Goal: Task Accomplishment & Management: Manage account settings

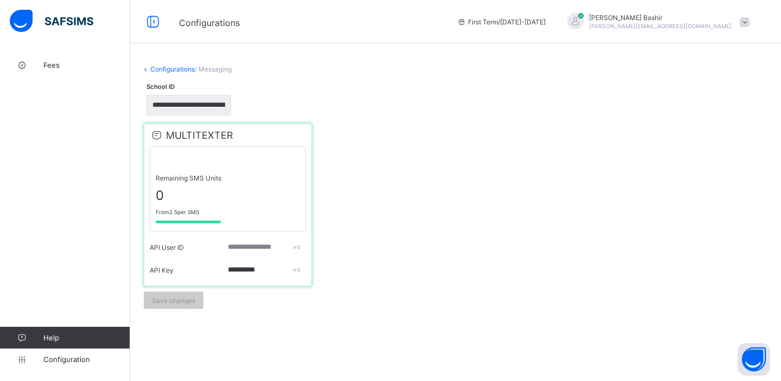
drag, startPoint x: 202, startPoint y: 210, endPoint x: 154, endPoint y: 213, distance: 48.4
click at [154, 213] on div "Remaining SMS Units 0 From 2.5 per SMS" at bounding box center [228, 188] width 156 height 85
click at [169, 137] on span "MULTITEXTER" at bounding box center [192, 135] width 84 height 11
click at [182, 136] on span "MULTITEXTER" at bounding box center [192, 135] width 84 height 11
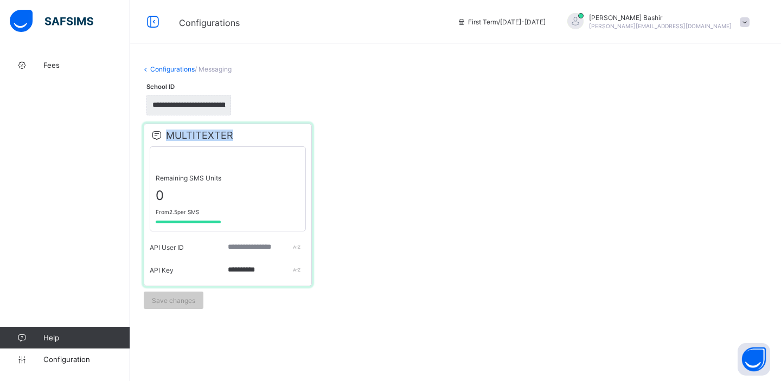
click at [182, 136] on span "MULTITEXTER" at bounding box center [192, 135] width 84 height 11
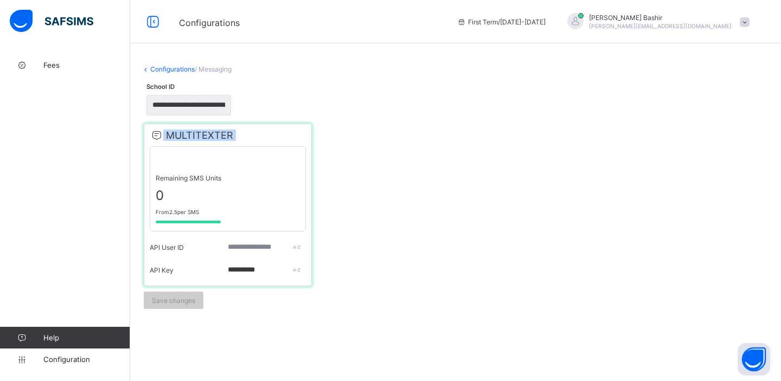
click at [182, 136] on span "MULTITEXTER" at bounding box center [192, 135] width 84 height 11
click at [192, 135] on span "MULTITEXTER" at bounding box center [192, 135] width 84 height 11
click at [203, 137] on span "MULTITEXTER" at bounding box center [192, 135] width 84 height 11
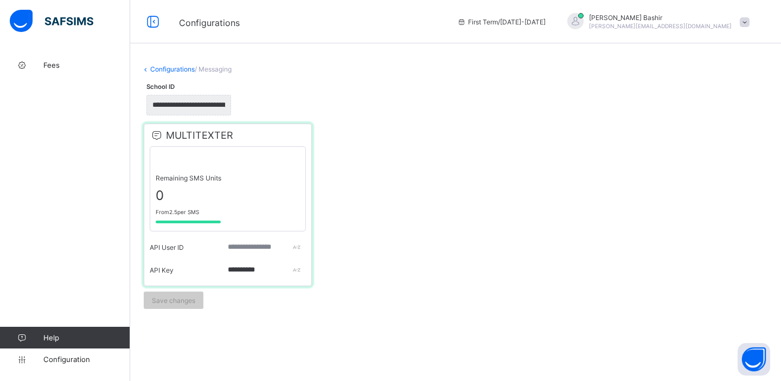
click at [203, 137] on span "MULTITEXTER" at bounding box center [192, 135] width 84 height 11
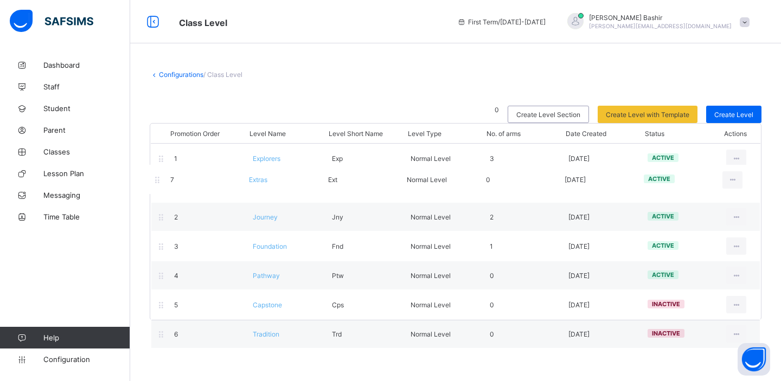
drag, startPoint x: 163, startPoint y: 335, endPoint x: 159, endPoint y: 176, distance: 158.4
click at [159, 176] on div "Promotion Order Level Name Level Short Name Level Type No. of arms Date Created…" at bounding box center [456, 221] width 612 height 197
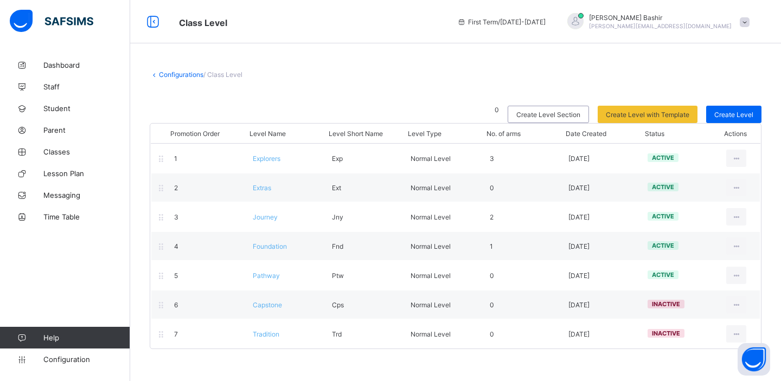
click at [172, 69] on div "Configurations / Class Level 0 Create Level Section Create Level with Template …" at bounding box center [455, 209] width 651 height 311
click at [173, 73] on link "Configurations" at bounding box center [181, 75] width 44 height 8
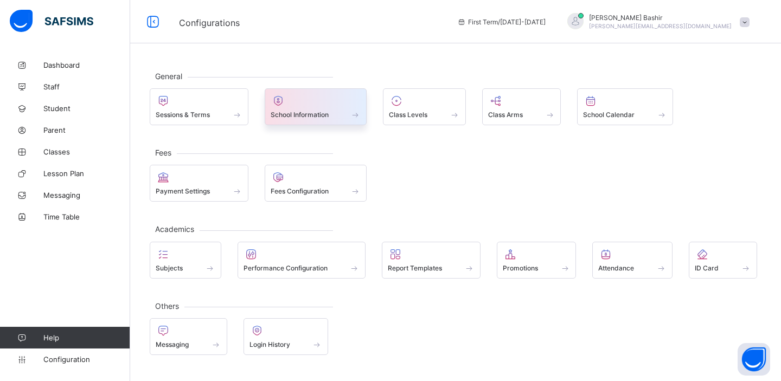
click at [322, 111] on span "School Information" at bounding box center [300, 115] width 58 height 8
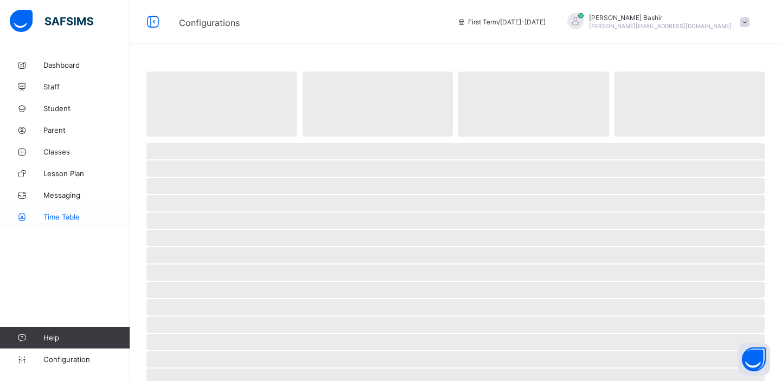
select select "**"
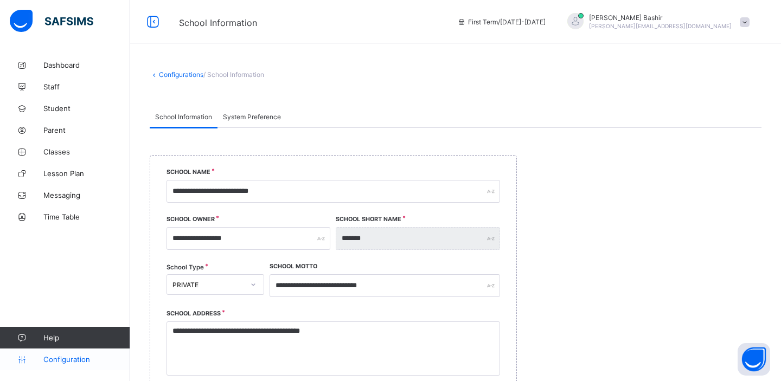
click at [57, 359] on span "Configuration" at bounding box center [86, 359] width 86 height 9
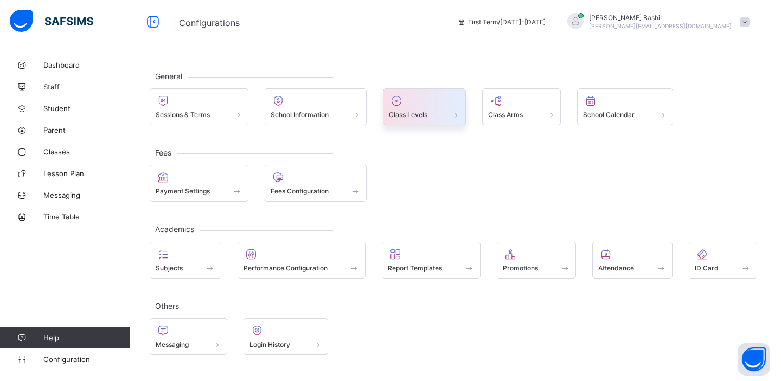
click at [443, 108] on span at bounding box center [424, 108] width 71 height 3
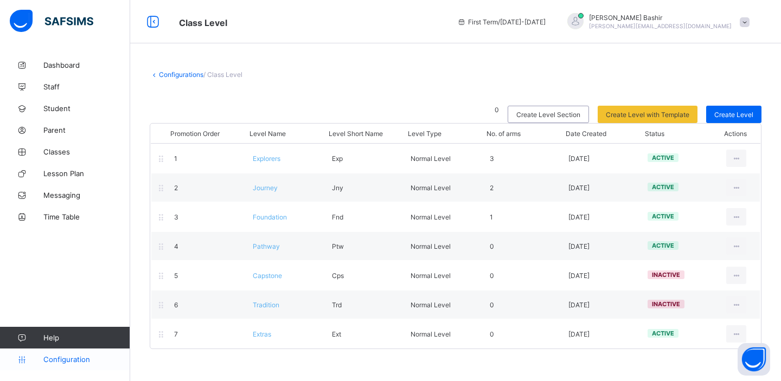
click at [55, 366] on link "Configuration" at bounding box center [65, 360] width 130 height 22
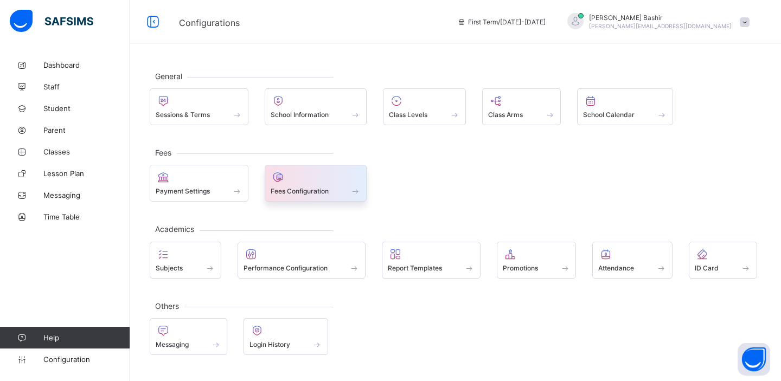
click at [299, 183] on div at bounding box center [316, 177] width 91 height 13
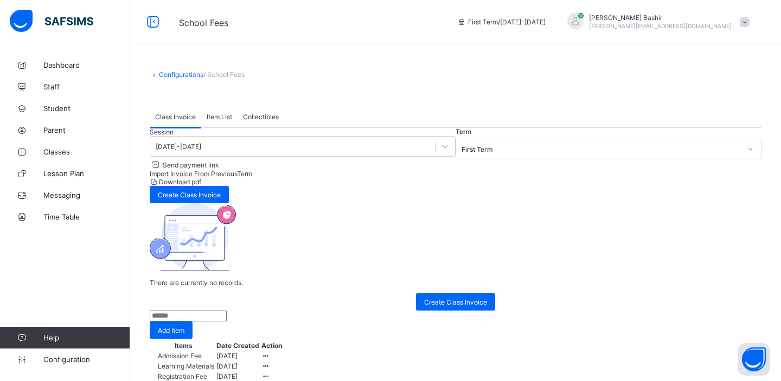
click at [221, 113] on span "Item List" at bounding box center [219, 117] width 25 height 8
click at [178, 118] on span "Class Invoice" at bounding box center [175, 117] width 41 height 8
click at [221, 191] on span "Create Class Invoice" at bounding box center [189, 195] width 63 height 8
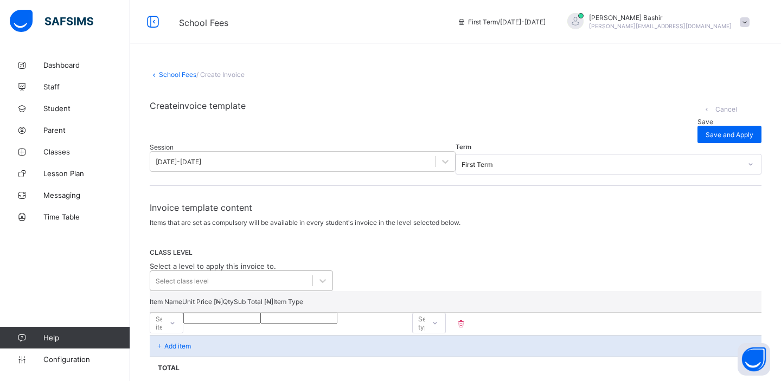
click at [230, 281] on div "Select class level" at bounding box center [241, 281] width 183 height 21
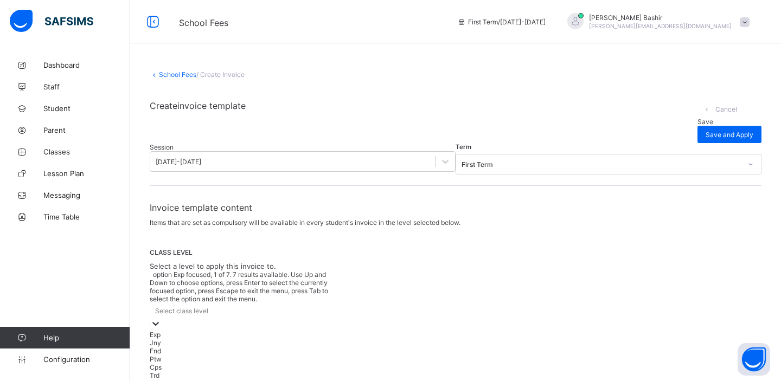
scroll to position [31, 0]
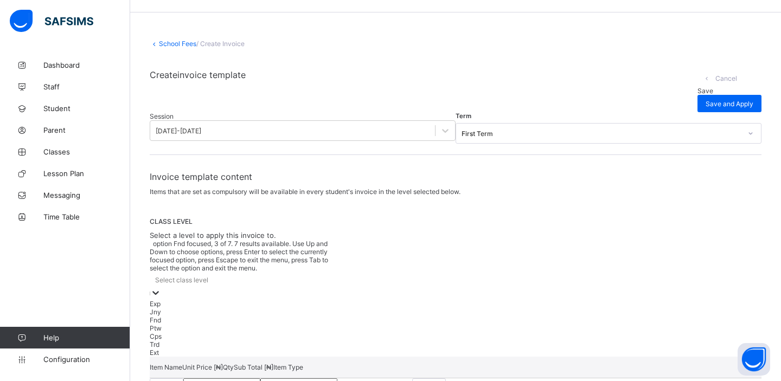
click at [206, 316] on div "Fnd" at bounding box center [241, 320] width 183 height 8
click at [206, 324] on div "Ptw" at bounding box center [241, 328] width 183 height 8
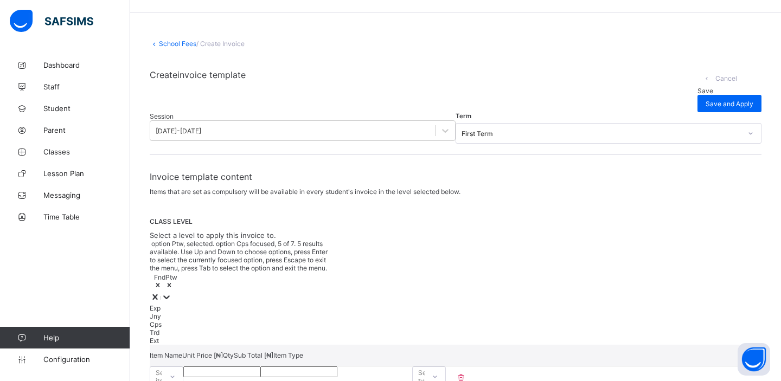
click at [206, 321] on div "Cps" at bounding box center [241, 325] width 183 height 8
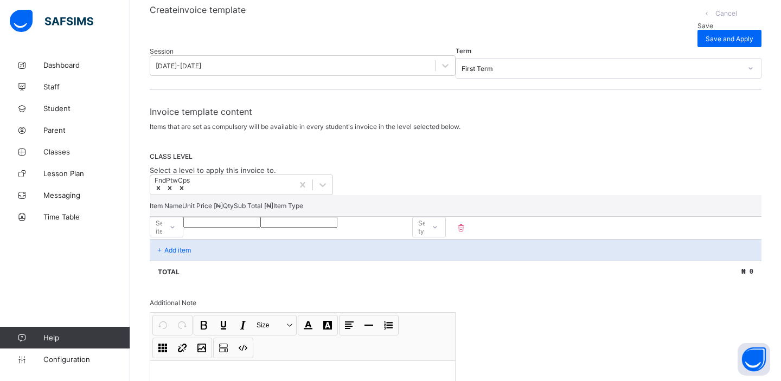
scroll to position [213, 0]
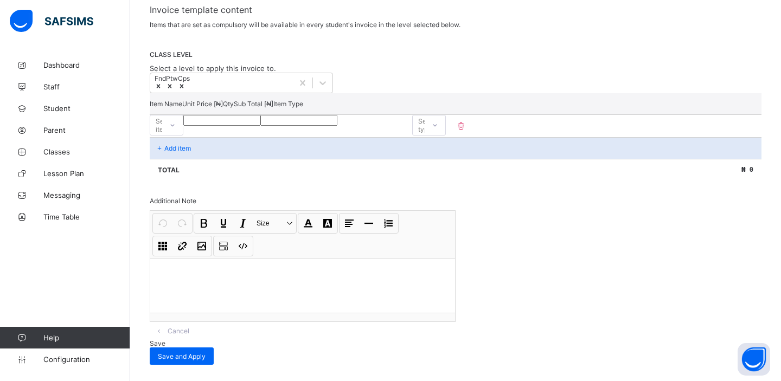
click at [182, 121] on div at bounding box center [172, 125] width 18 height 17
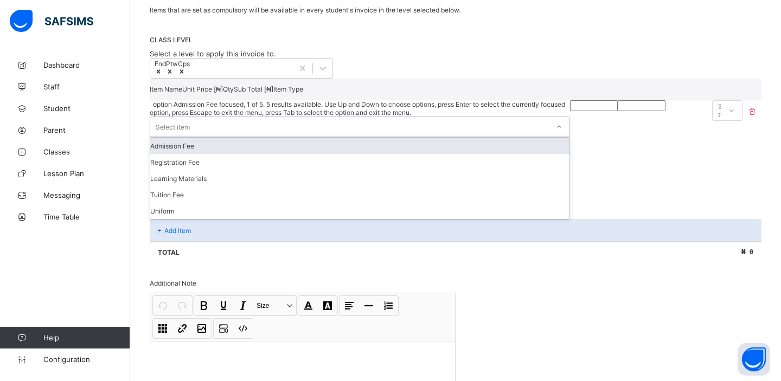
click at [193, 140] on div "Admission Fee" at bounding box center [359, 146] width 419 height 16
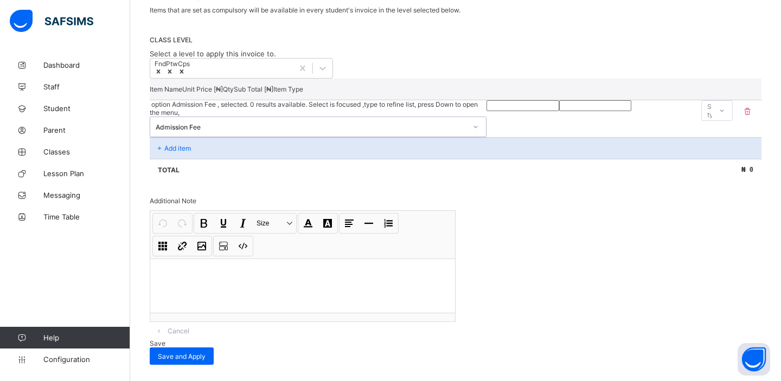
click at [487, 111] on input "number" at bounding box center [523, 105] width 72 height 11
type input "*"
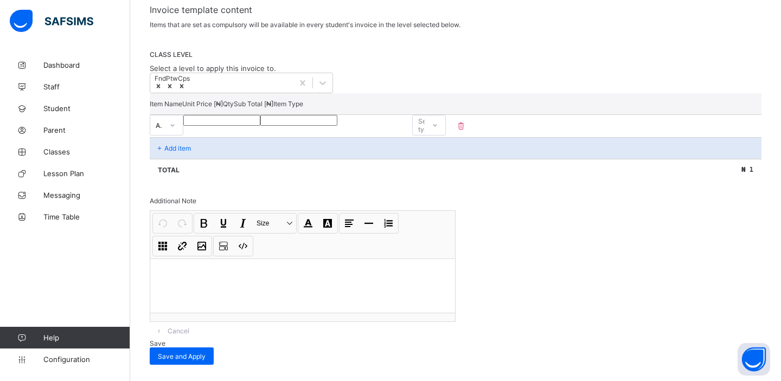
type input "*"
click at [438, 126] on div "Select type" at bounding box center [428, 125] width 20 height 21
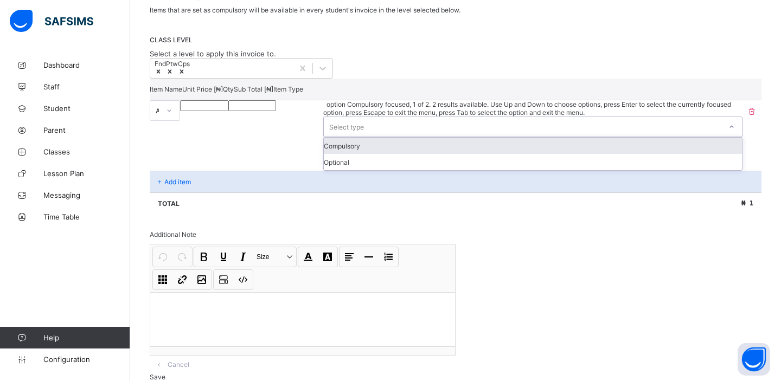
click at [665, 143] on div "Compulsory" at bounding box center [533, 146] width 418 height 16
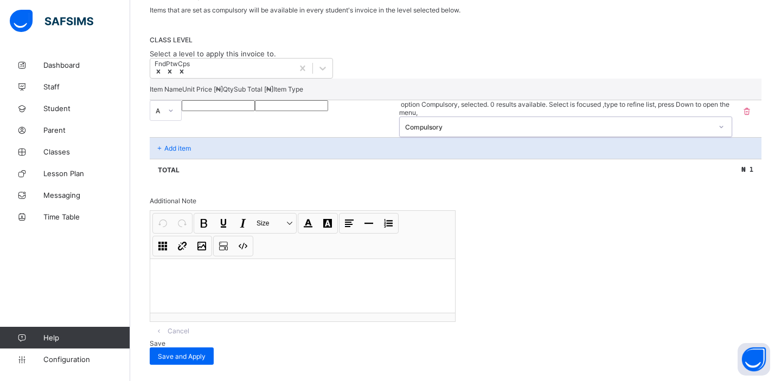
click at [180, 144] on p "Add item" at bounding box center [177, 148] width 27 height 8
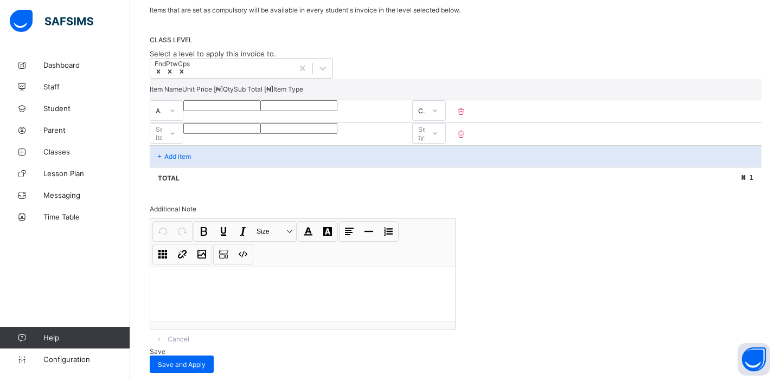
click at [176, 139] on icon at bounding box center [172, 133] width 7 height 11
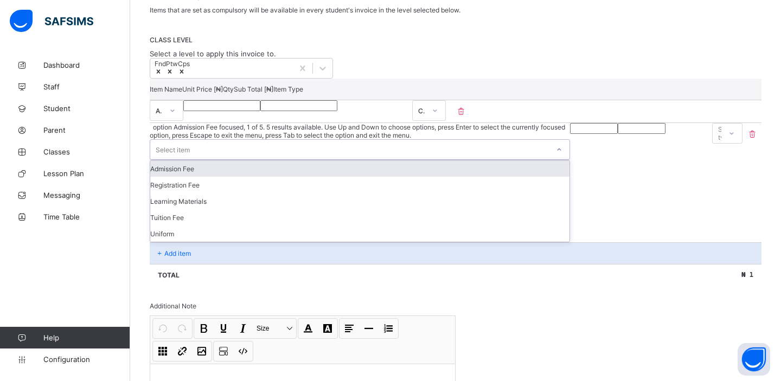
click at [191, 164] on div "Admission Fee" at bounding box center [359, 169] width 419 height 16
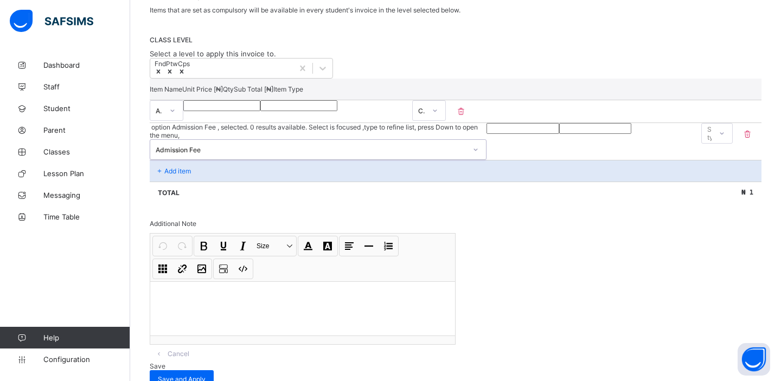
click at [487, 134] on input "number" at bounding box center [523, 128] width 72 height 11
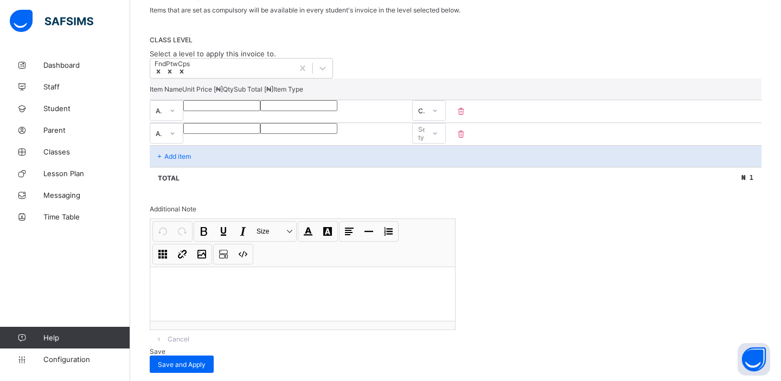
type input "*"
click at [425, 138] on div "Select type" at bounding box center [419, 133] width 12 height 15
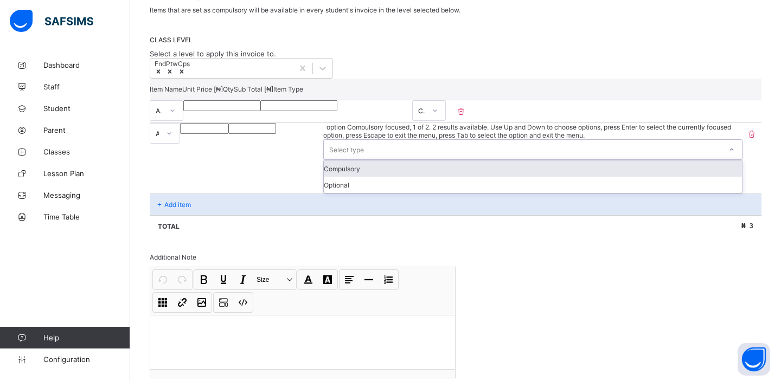
click at [676, 167] on div "Compulsory" at bounding box center [533, 169] width 418 height 16
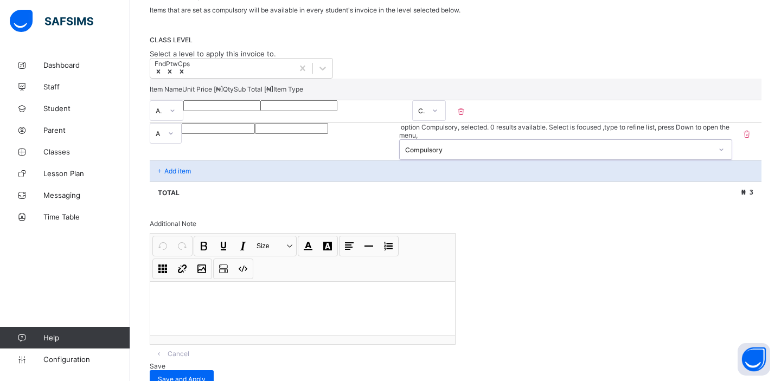
click at [180, 167] on p "Add item" at bounding box center [177, 171] width 27 height 8
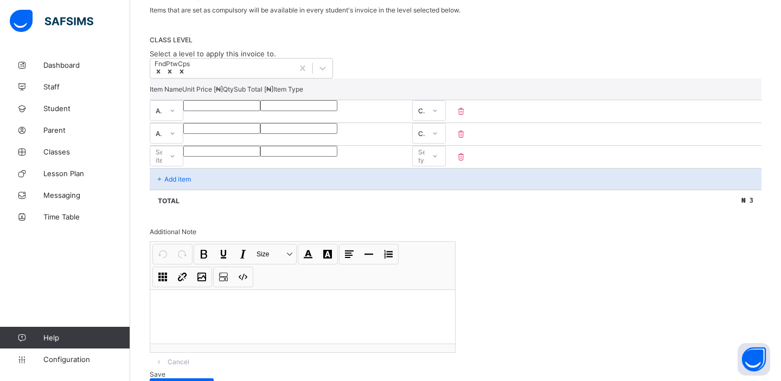
click at [175, 165] on div "Select item" at bounding box center [166, 156] width 20 height 21
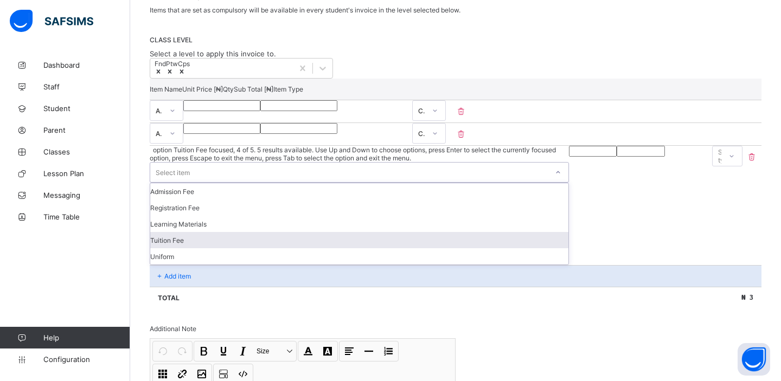
click at [667, 46] on div "CLASS LEVEL Select a level to apply this invoice to. Fnd Ptw Cps" at bounding box center [456, 57] width 612 height 43
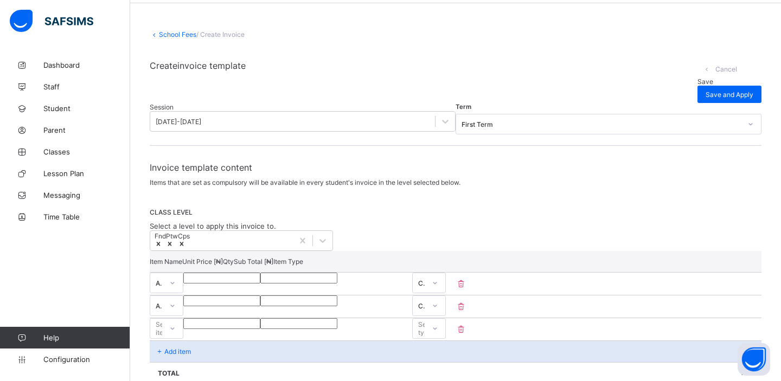
scroll to position [0, 0]
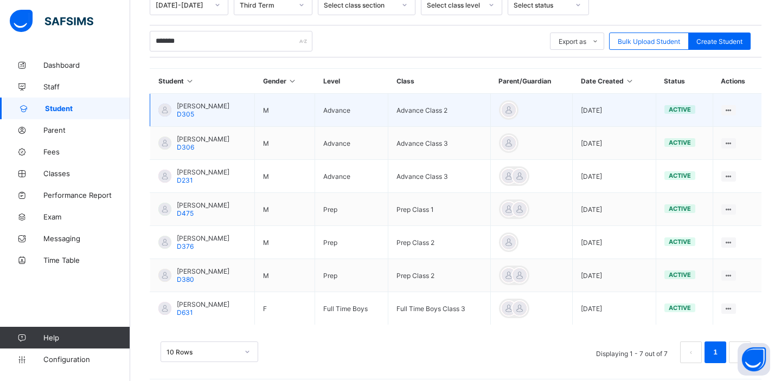
scroll to position [203, 0]
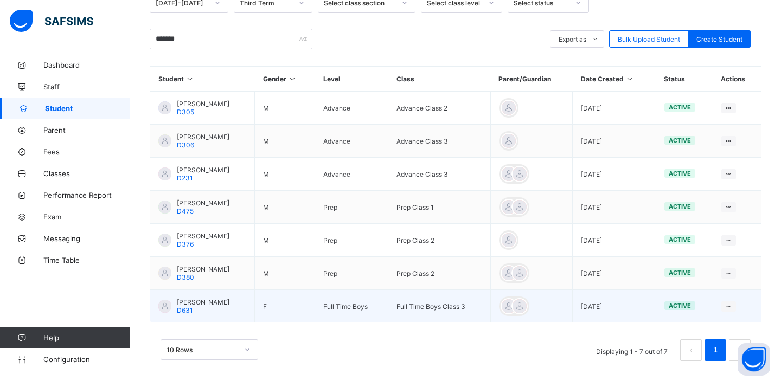
type input "*******"
click at [207, 303] on span "[PERSON_NAME]" at bounding box center [203, 302] width 53 height 8
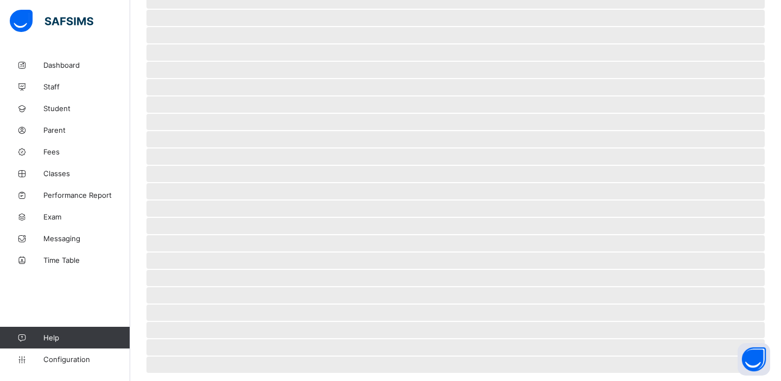
select select "****"
select select "*"
